Goal: Find specific page/section

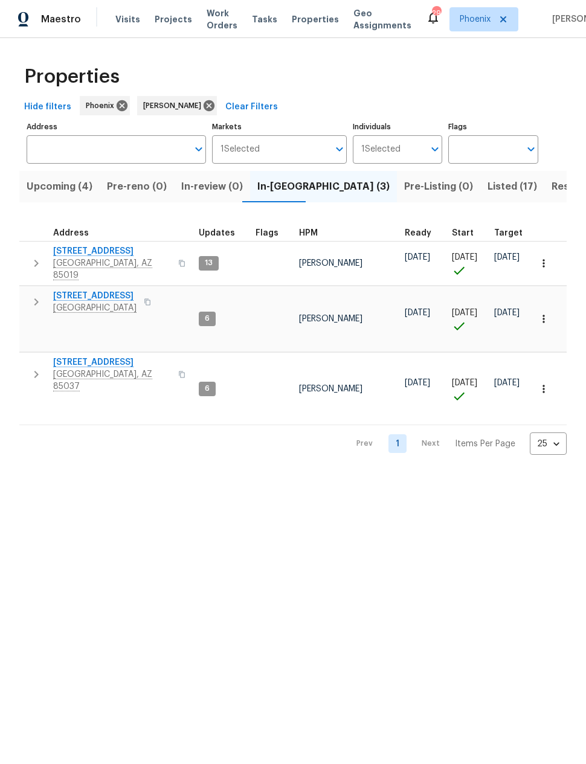
click at [63, 191] on span "Upcoming (4)" at bounding box center [60, 186] width 66 height 17
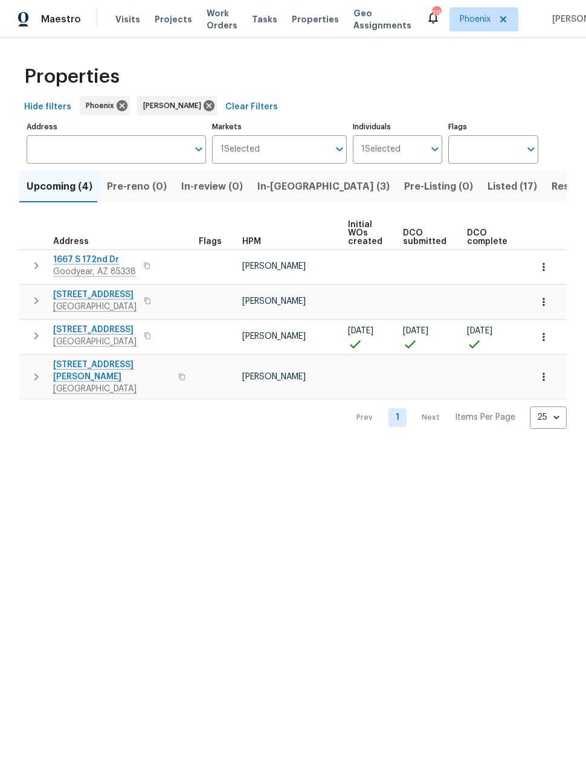
click at [274, 185] on span "In-reno (3)" at bounding box center [323, 186] width 132 height 17
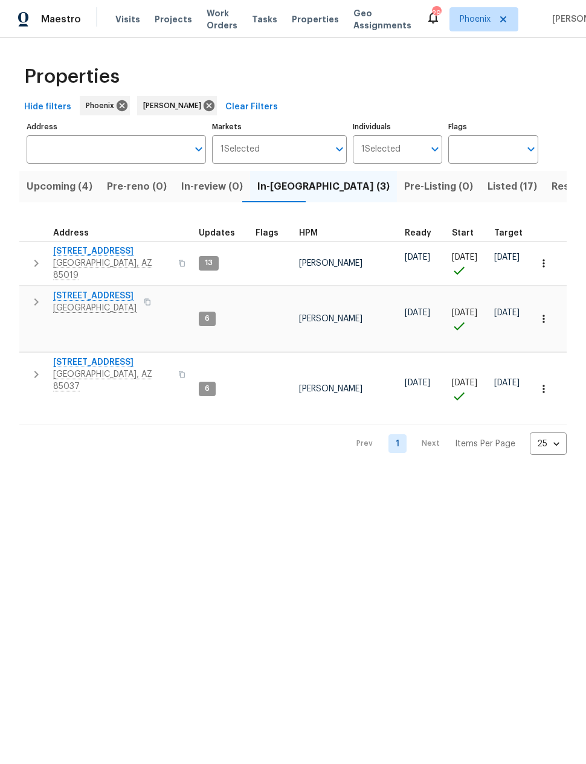
click at [552, 188] on span "Resale (5)" at bounding box center [575, 186] width 47 height 17
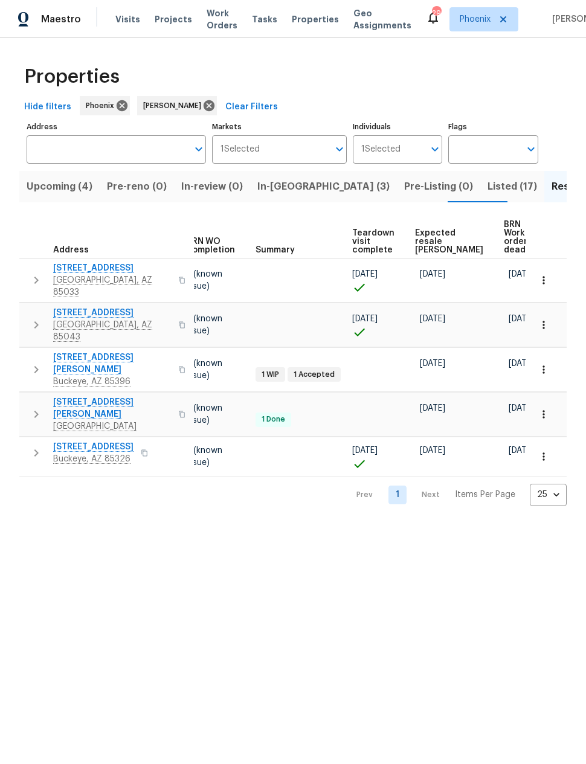
scroll to position [0, 161]
click at [428, 233] on span "Expected resale COE" at bounding box center [450, 241] width 68 height 25
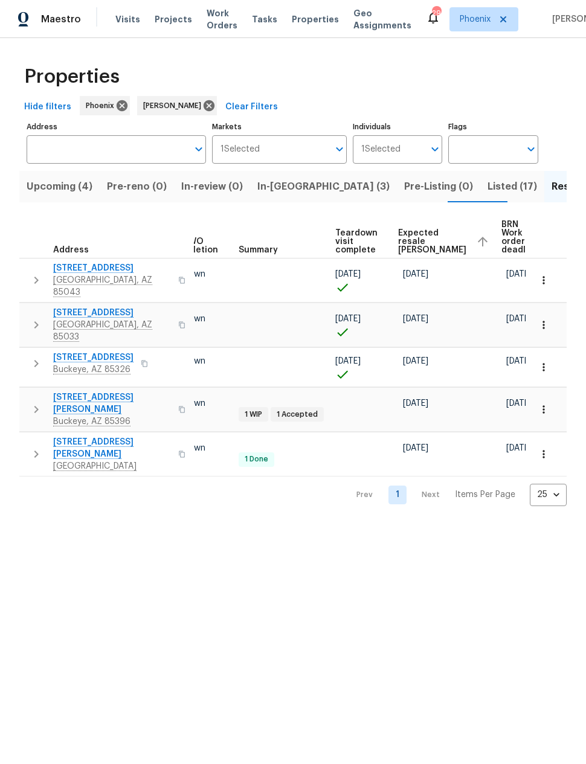
scroll to position [0, 179]
click at [488, 190] on span "Listed (17)" at bounding box center [513, 186] width 50 height 17
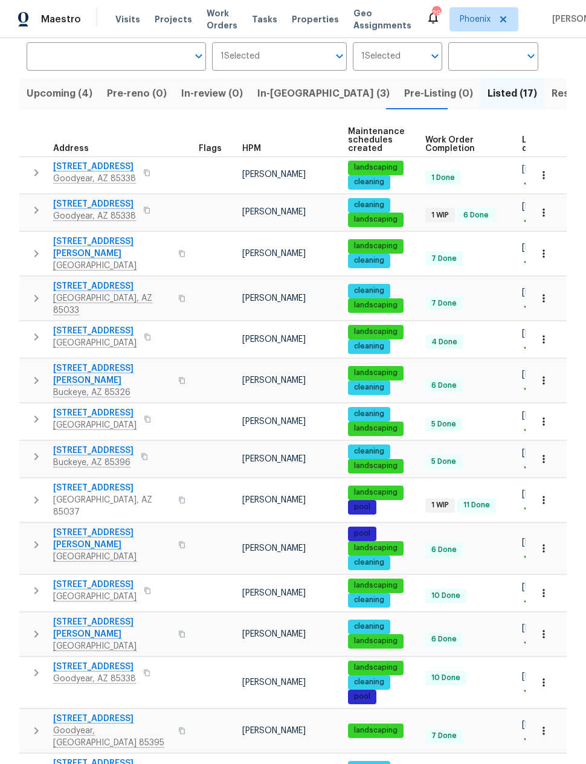
scroll to position [92, 0]
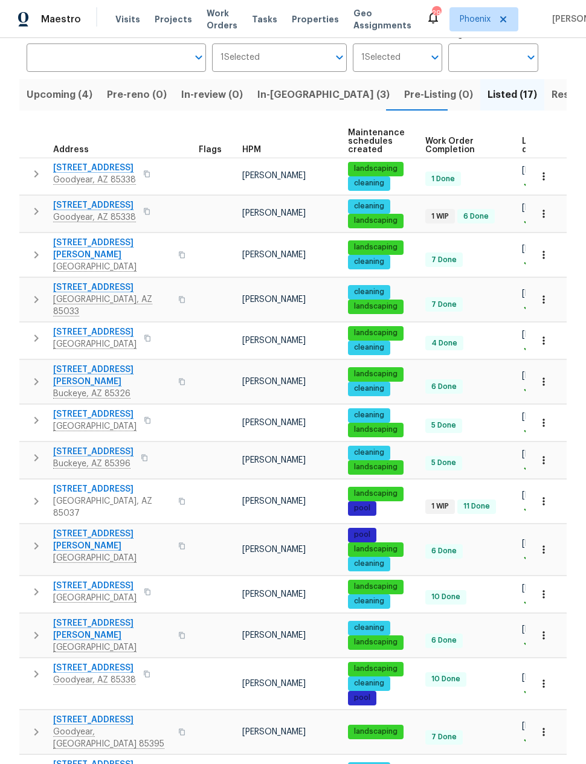
click at [94, 199] on span "12164 S 184th Ave" at bounding box center [94, 205] width 83 height 12
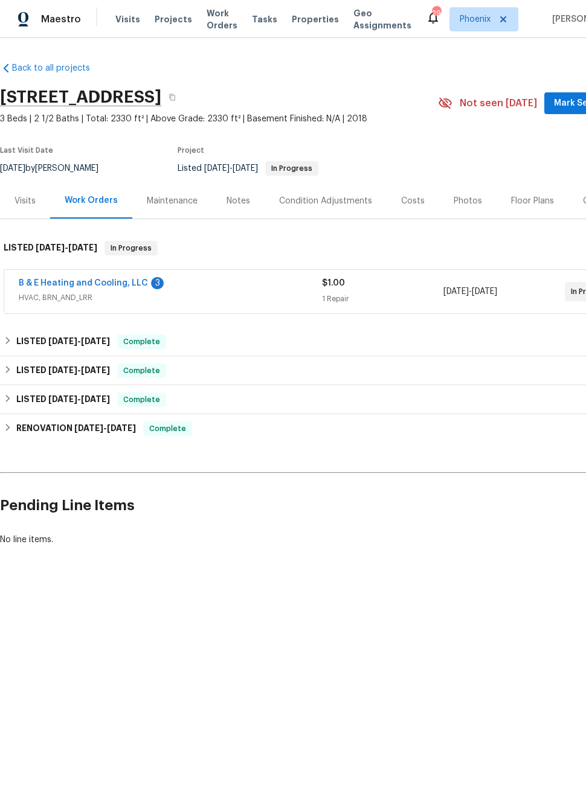
click at [123, 282] on link "B & E Heating and Cooling, LLC" at bounding box center [83, 283] width 129 height 8
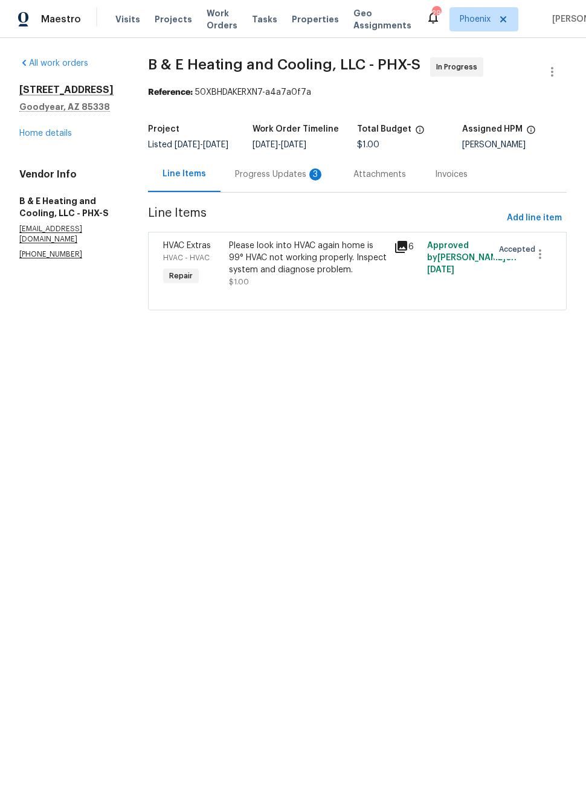
click at [292, 181] on div "Progress Updates 3" at bounding box center [279, 175] width 89 height 12
